Goal: Task Accomplishment & Management: Use online tool/utility

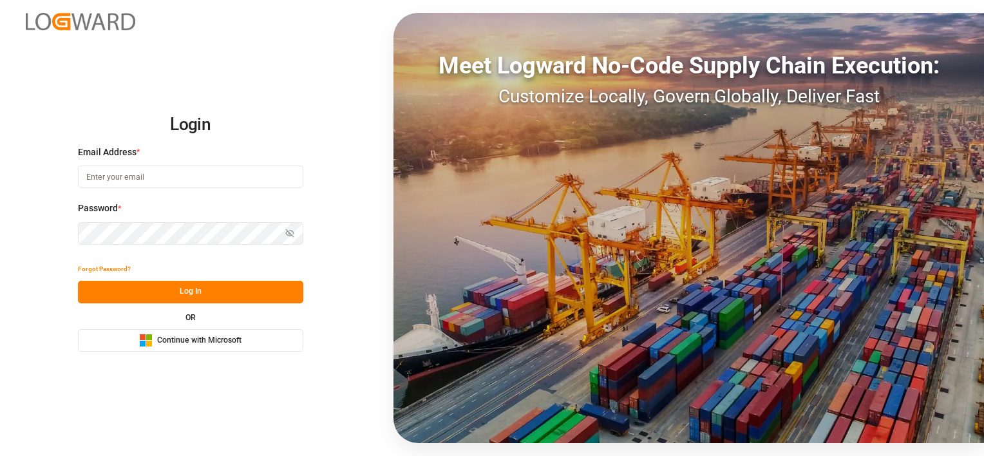
type input "[PERSON_NAME][EMAIL_ADDRESS][DOMAIN_NAME]"
click at [203, 289] on button "Log In" at bounding box center [190, 292] width 225 height 23
